Goal: Download file/media

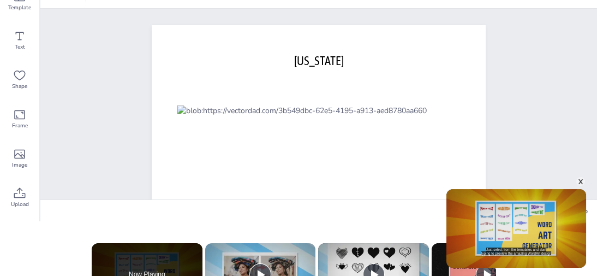
scroll to position [20, 0]
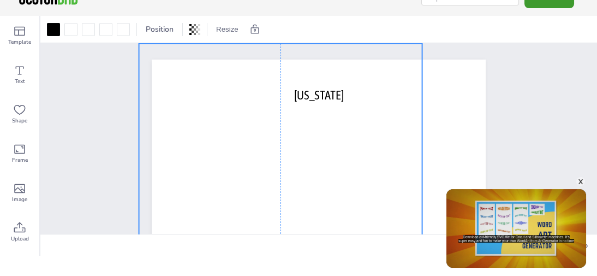
drag, startPoint x: 280, startPoint y: 185, endPoint x: 244, endPoint y: 88, distance: 102.7
click at [244, 88] on div at bounding box center [280, 180] width 283 height 272
click at [225, 29] on button "Resize" at bounding box center [227, 29] width 31 height 17
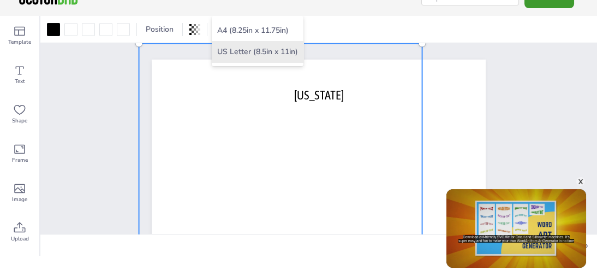
click at [247, 49] on li "US Letter (8.5in x 11in)" at bounding box center [258, 51] width 92 height 21
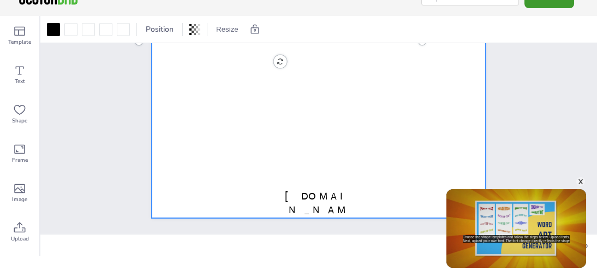
scroll to position [0, 0]
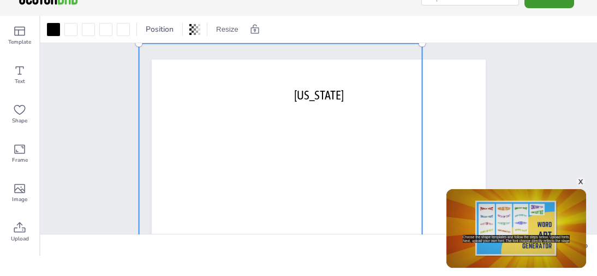
click at [581, 183] on div "x" at bounding box center [581, 181] width 9 height 9
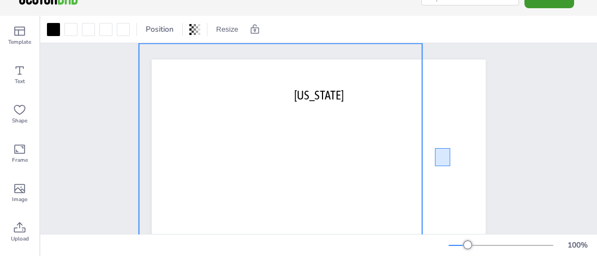
drag, startPoint x: 450, startPoint y: 165, endPoint x: 428, endPoint y: 142, distance: 32.4
click at [306, 122] on div at bounding box center [280, 180] width 283 height 272
click at [170, 27] on span "Position" at bounding box center [160, 29] width 32 height 10
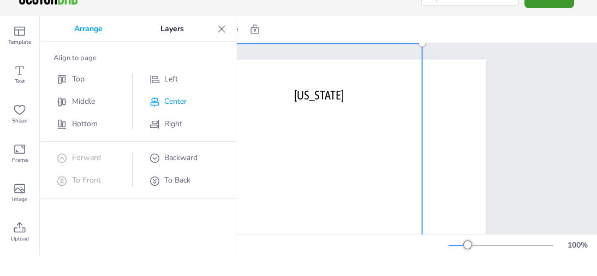
click at [174, 99] on span "Center" at bounding box center [175, 101] width 22 height 10
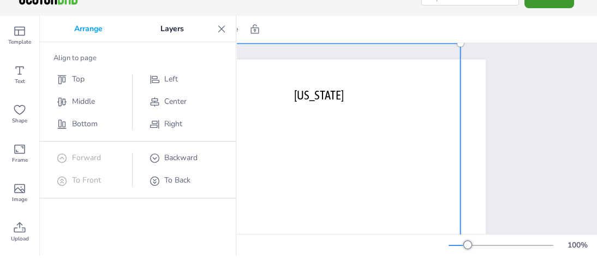
click at [83, 177] on span "To Front" at bounding box center [86, 180] width 29 height 10
click at [80, 152] on span "Forward" at bounding box center [86, 157] width 29 height 10
click at [169, 156] on span "Backward" at bounding box center [180, 157] width 33 height 10
click at [177, 180] on span "To Back" at bounding box center [177, 180] width 26 height 10
click at [172, 157] on span "Backward" at bounding box center [180, 157] width 33 height 10
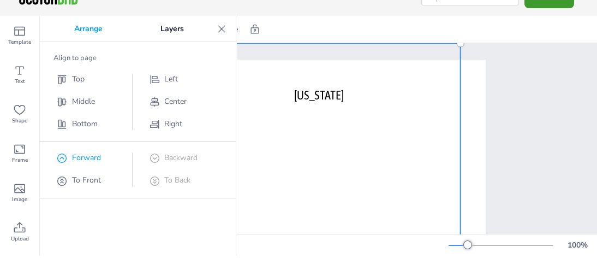
click at [94, 155] on span "Forward" at bounding box center [86, 157] width 29 height 10
click at [88, 179] on span "To Front" at bounding box center [86, 180] width 29 height 10
click at [89, 159] on span "Forward" at bounding box center [86, 157] width 29 height 10
click at [174, 155] on span "Backward" at bounding box center [180, 157] width 33 height 10
click at [171, 178] on span "To Back" at bounding box center [177, 180] width 26 height 10
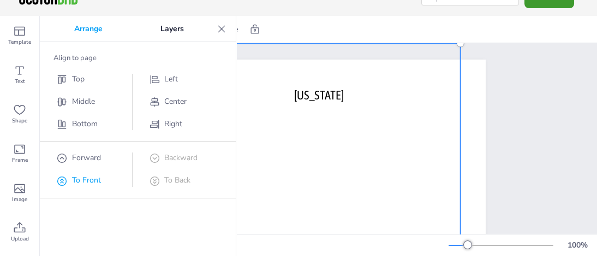
click at [90, 179] on span "To Front" at bounding box center [86, 180] width 29 height 10
click at [87, 29] on p "Arrange" at bounding box center [88, 29] width 86 height 26
click at [170, 29] on p "Layers" at bounding box center [172, 29] width 81 height 26
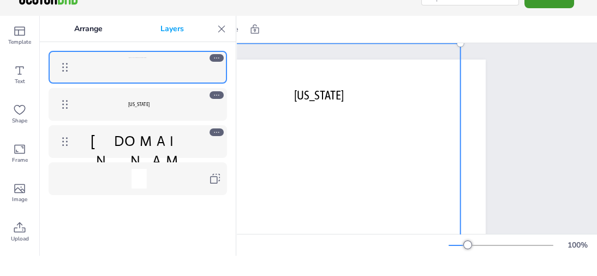
click at [144, 62] on div at bounding box center [139, 67] width 20 height 20
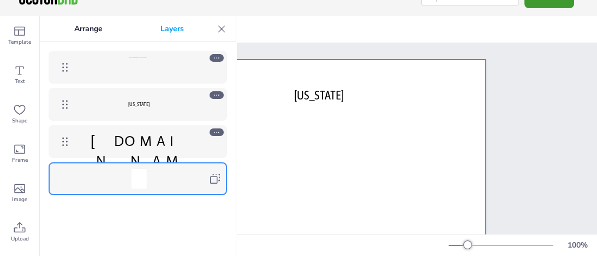
click at [137, 169] on div at bounding box center [139, 179] width 15 height 20
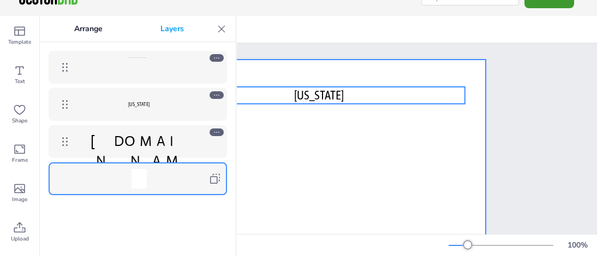
click at [144, 105] on span "[US_STATE]" at bounding box center [138, 104] width 21 height 6
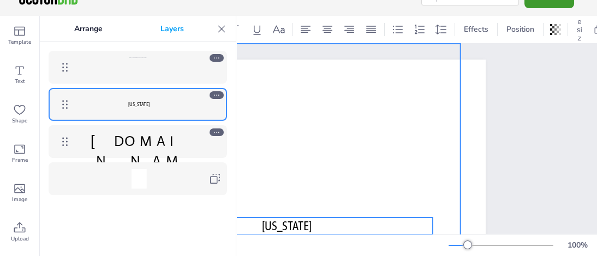
drag, startPoint x: 295, startPoint y: 98, endPoint x: 263, endPoint y: 228, distance: 134.4
click at [263, 228] on div at bounding box center [318, 180] width 283 height 272
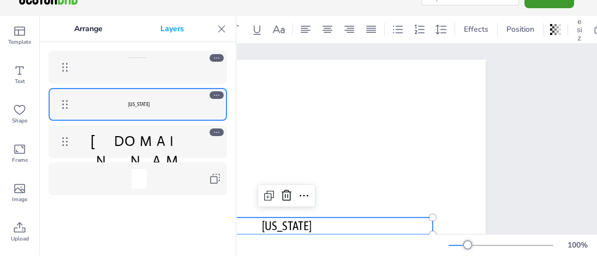
click at [214, 94] on icon at bounding box center [217, 95] width 8 height 8
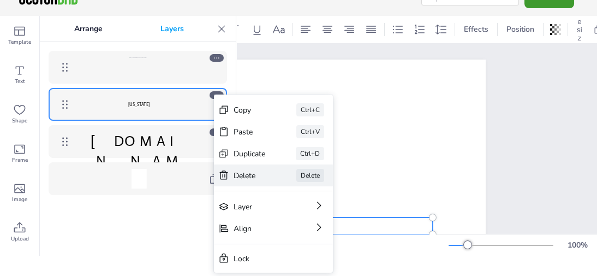
click at [236, 176] on div "Delete" at bounding box center [250, 175] width 32 height 10
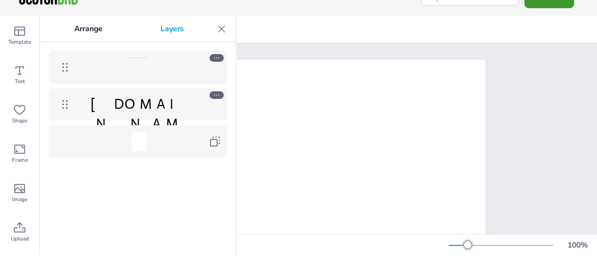
click at [167, 67] on div at bounding box center [139, 67] width 126 height 20
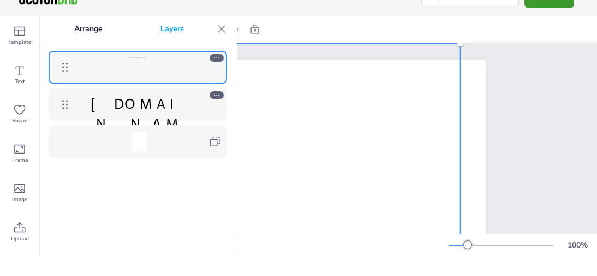
click at [217, 58] on icon at bounding box center [217, 58] width 8 height 8
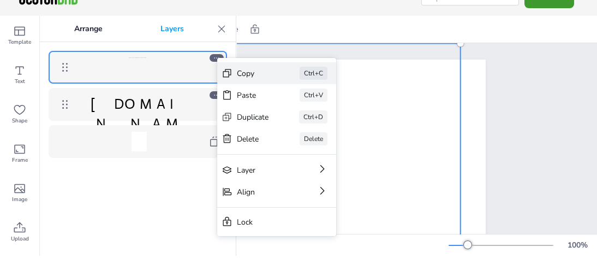
click at [244, 74] on div "Copy" at bounding box center [253, 73] width 32 height 10
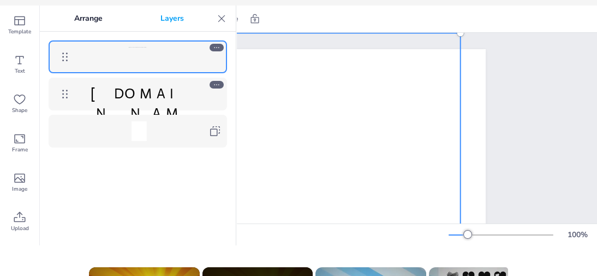
scroll to position [29, 0]
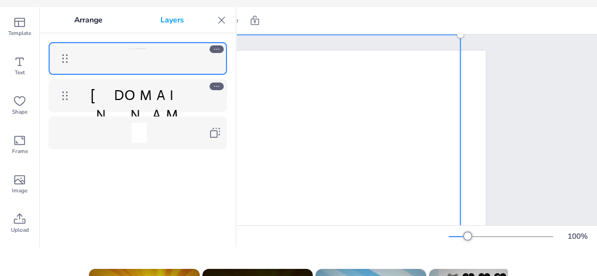
click at [472, 240] on div at bounding box center [468, 236] width 9 height 9
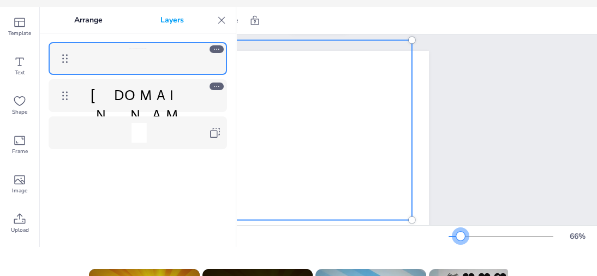
drag, startPoint x: 475, startPoint y: 243, endPoint x: 469, endPoint y: 247, distance: 7.0
click at [465, 240] on div at bounding box center [461, 236] width 9 height 9
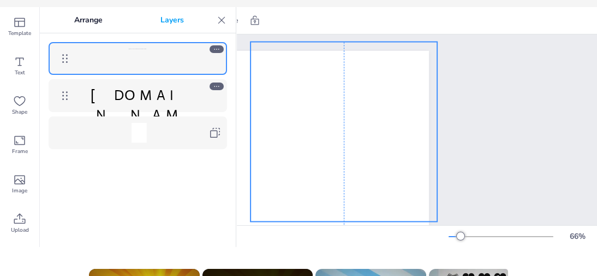
drag, startPoint x: 341, startPoint y: 153, endPoint x: 364, endPoint y: 155, distance: 23.5
click at [364, 155] on div at bounding box center [344, 132] width 187 height 180
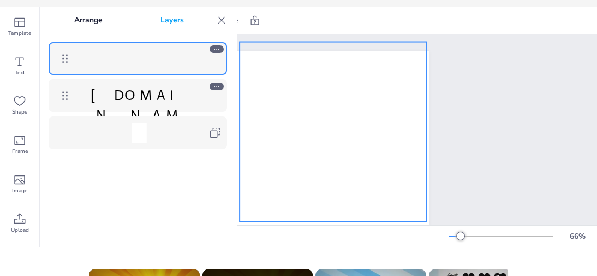
drag, startPoint x: 364, startPoint y: 155, endPoint x: 353, endPoint y: 155, distance: 10.9
click at [353, 155] on div at bounding box center [333, 132] width 187 height 180
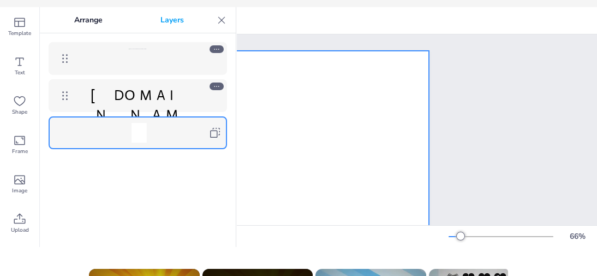
click at [216, 133] on icon at bounding box center [215, 132] width 13 height 13
click at [216, 50] on icon at bounding box center [217, 49] width 8 height 8
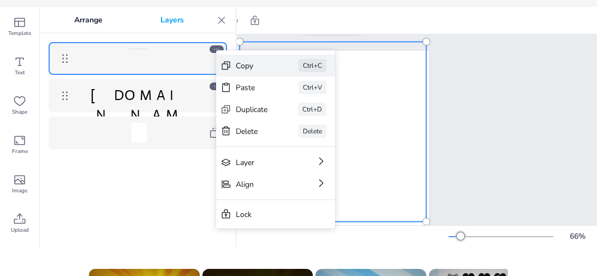
click at [247, 66] on div "Copy" at bounding box center [252, 66] width 32 height 10
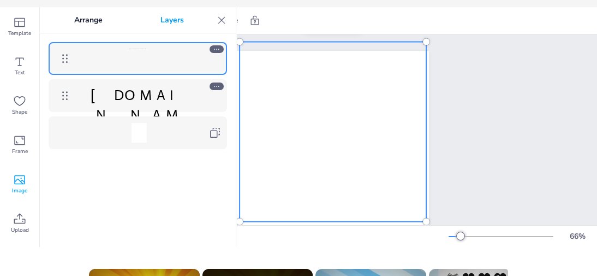
click at [20, 183] on icon at bounding box center [19, 179] width 11 height 9
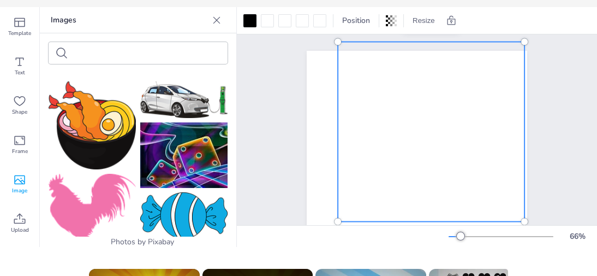
click at [216, 21] on icon at bounding box center [216, 20] width 11 height 11
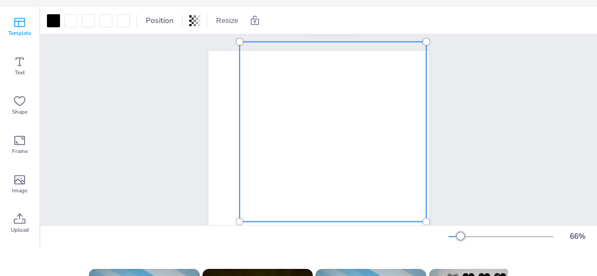
click at [23, 22] on icon at bounding box center [19, 22] width 13 height 13
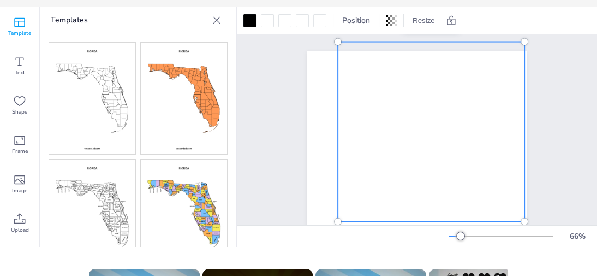
click at [23, 22] on icon at bounding box center [19, 22] width 13 height 13
click at [215, 15] on icon at bounding box center [216, 20] width 11 height 11
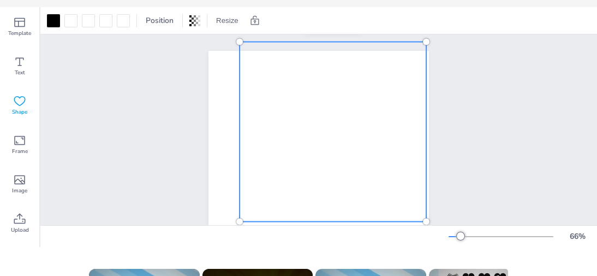
click at [23, 102] on icon at bounding box center [19, 101] width 11 height 10
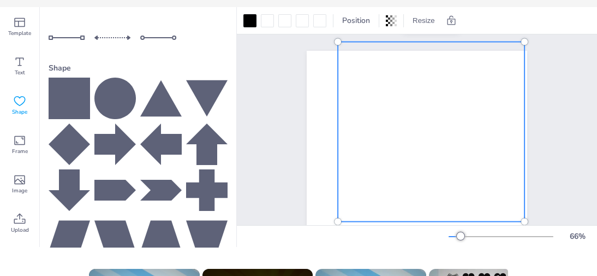
scroll to position [219, 0]
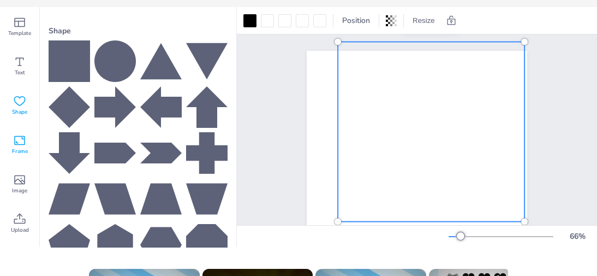
click at [21, 141] on icon at bounding box center [19, 140] width 13 height 13
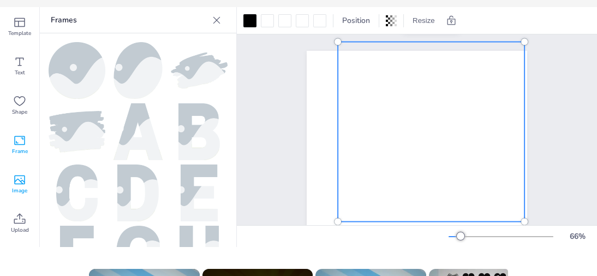
click at [17, 176] on icon at bounding box center [19, 179] width 13 height 13
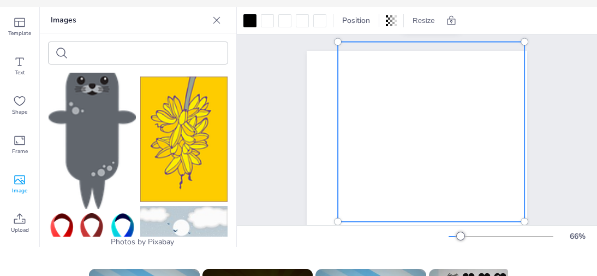
scroll to position [1547, 0]
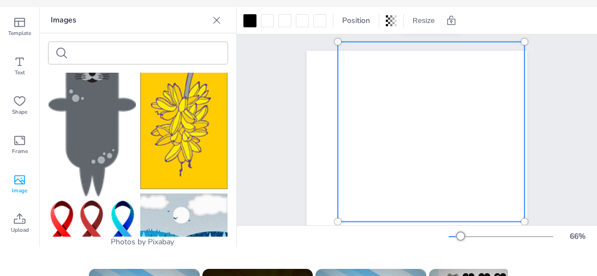
click at [18, 185] on icon at bounding box center [19, 179] width 13 height 13
click at [22, 222] on icon at bounding box center [19, 218] width 11 height 10
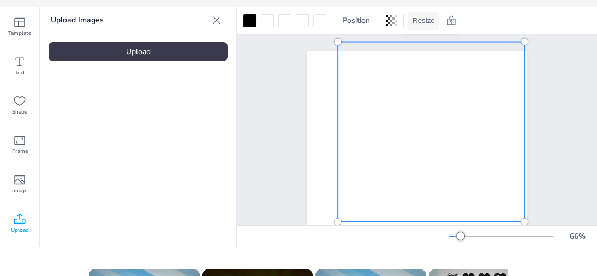
click at [214, 18] on icon at bounding box center [216, 20] width 11 height 11
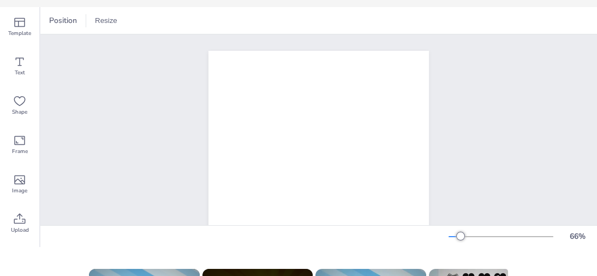
scroll to position [0, 0]
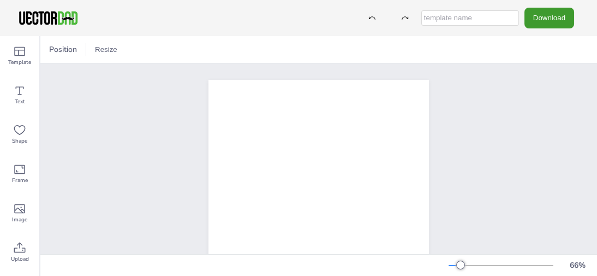
click at [517, 18] on input "text" at bounding box center [471, 17] width 98 height 15
type input "floridamap"
click at [568, 17] on button "Download" at bounding box center [550, 18] width 50 height 20
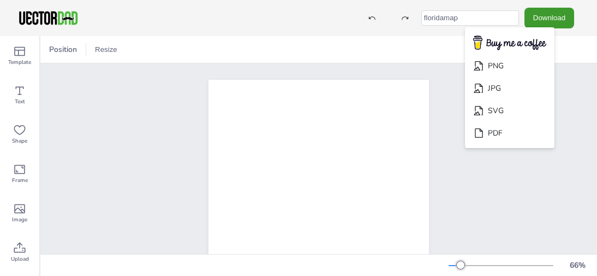
click at [334, 40] on div "Position Resize A4 (8.25in x 11.75in) US Letter (8.5in x 11in)" at bounding box center [318, 49] width 557 height 27
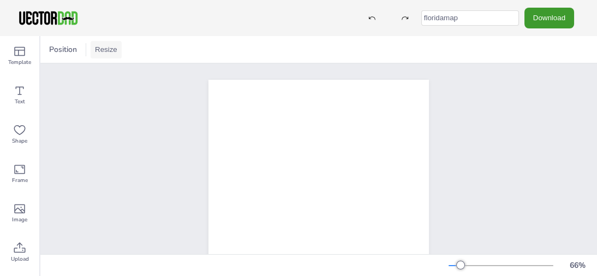
click at [100, 51] on button "Resize" at bounding box center [106, 49] width 31 height 17
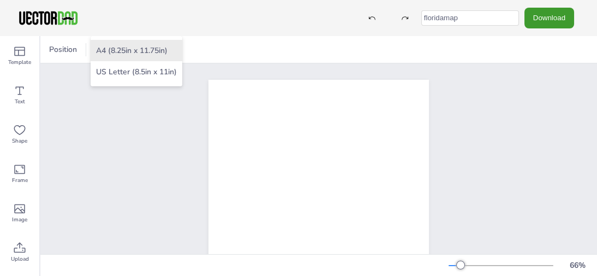
click at [126, 49] on li "A4 (8.25in x 11.75in)" at bounding box center [137, 50] width 92 height 21
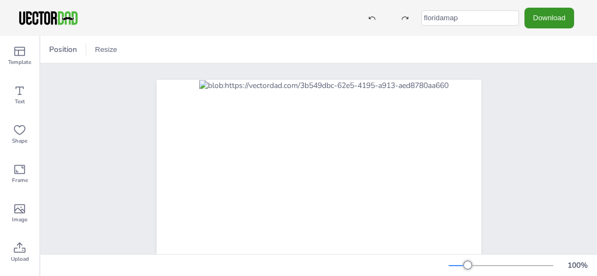
click at [565, 19] on button "Download" at bounding box center [550, 18] width 50 height 20
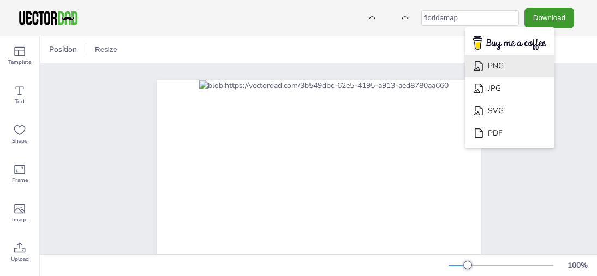
click at [542, 68] on li "PNG" at bounding box center [510, 66] width 90 height 22
